Goal: Information Seeking & Learning: Compare options

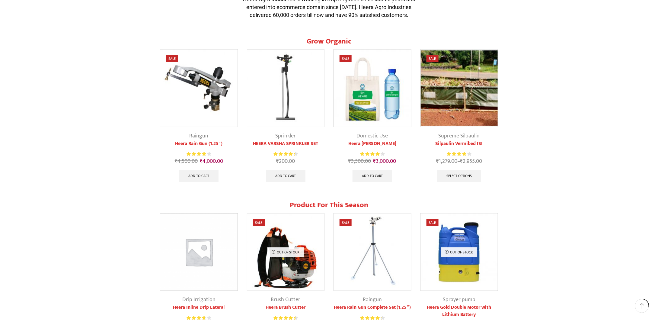
scroll to position [241, 0]
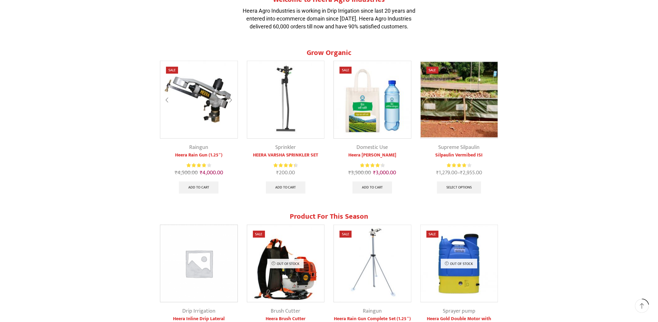
click at [209, 109] on img at bounding box center [198, 99] width 77 height 77
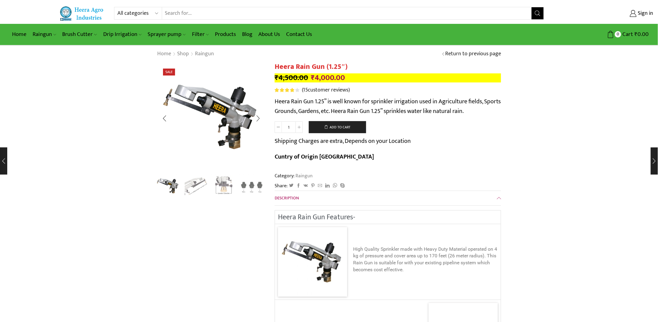
click at [193, 188] on img "2 / 4" at bounding box center [195, 185] width 25 height 25
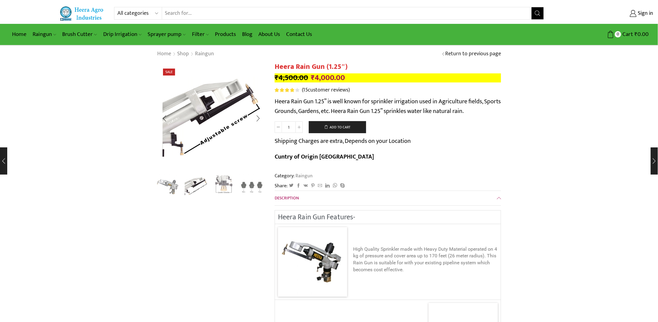
click at [215, 186] on img "3 / 4" at bounding box center [223, 185] width 25 height 25
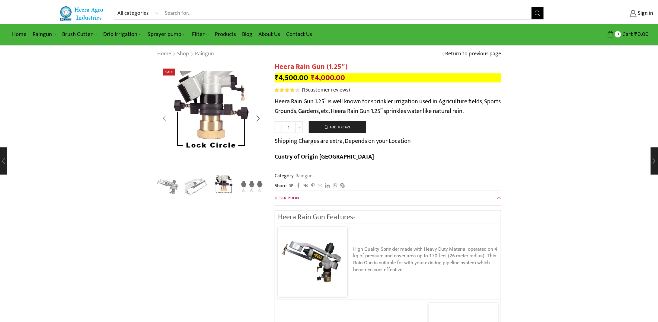
click at [249, 184] on img "4 / 4" at bounding box center [251, 185] width 25 height 25
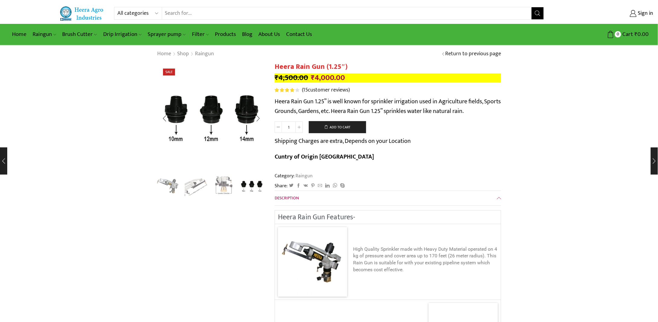
click at [168, 183] on img "1 / 4" at bounding box center [167, 185] width 25 height 25
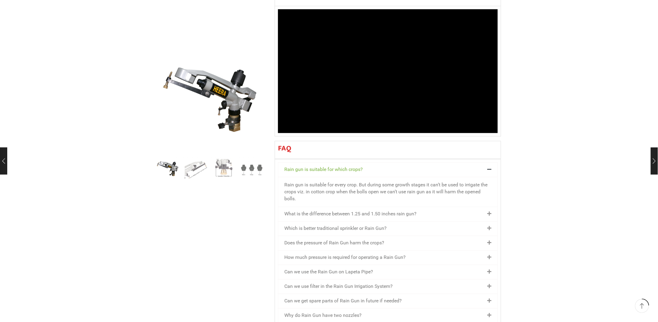
scroll to position [573, 0]
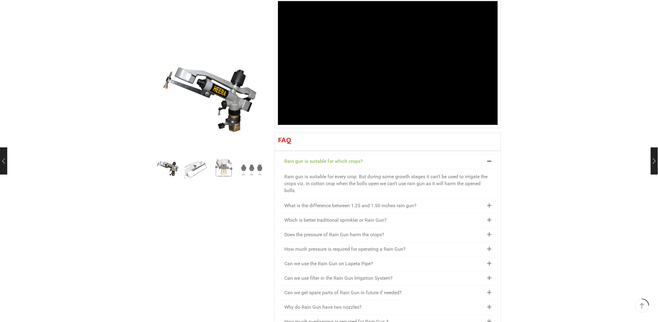
click at [401, 199] on div "What is the difference between 1.25 and 1.50 inches rain gun?" at bounding box center [387, 206] width 219 height 14
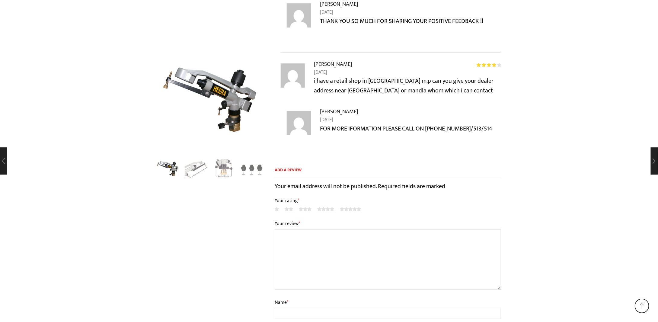
scroll to position [2397, 0]
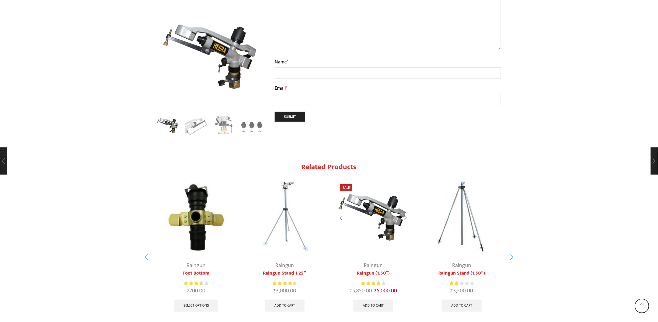
click at [377, 178] on img "3 / 7" at bounding box center [373, 217] width 78 height 78
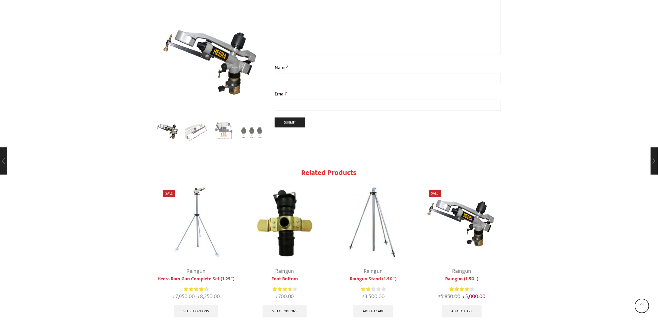
scroll to position [2397, 0]
